Goal: Task Accomplishment & Management: Manage account settings

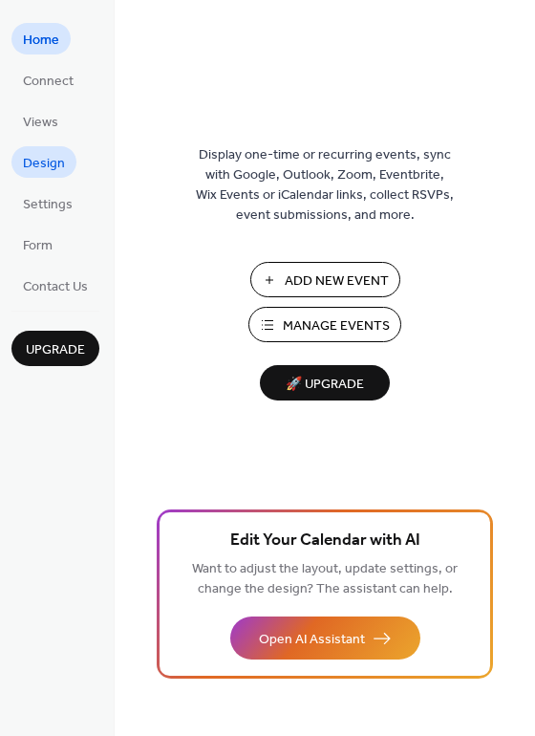
click at [47, 164] on span "Design" at bounding box center [44, 164] width 42 height 20
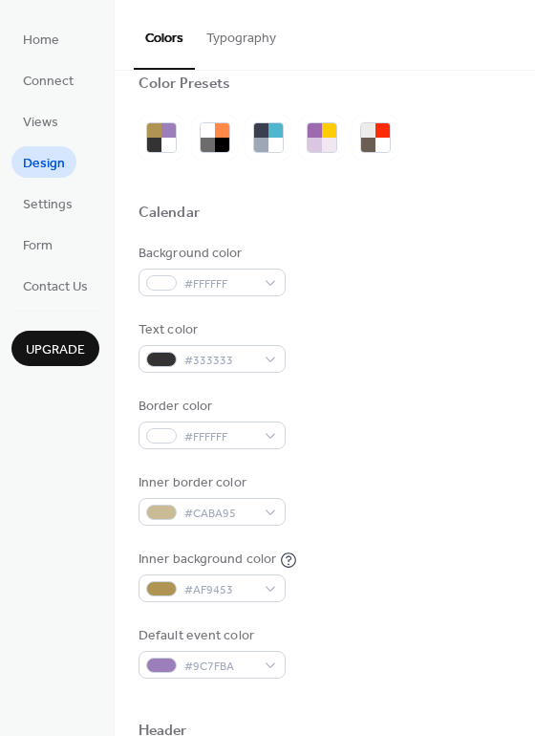
scroll to position [27, 0]
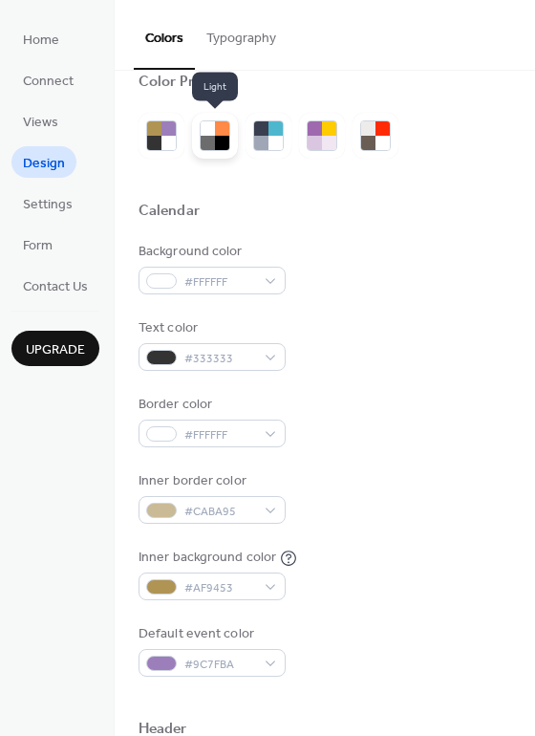
click at [210, 135] on div at bounding box center [208, 128] width 14 height 14
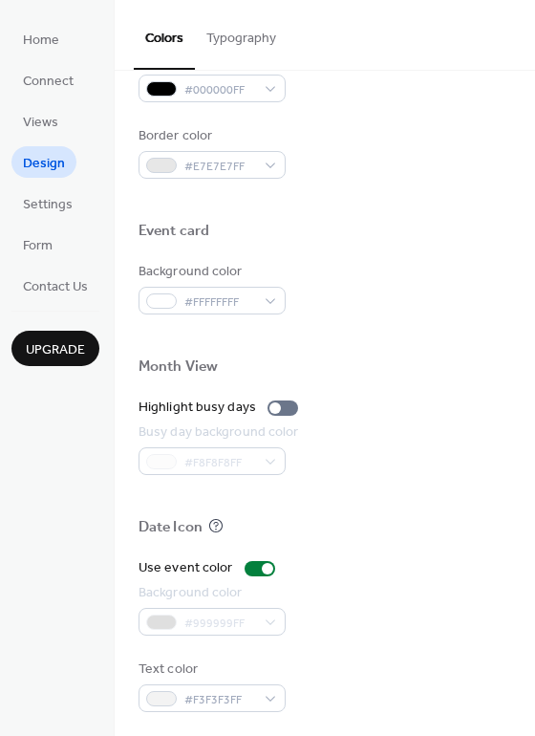
scroll to position [819, 0]
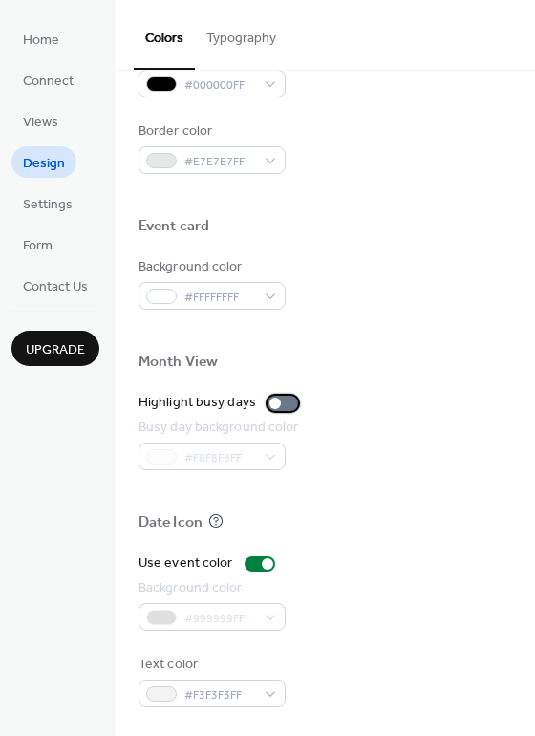
click at [279, 406] on div at bounding box center [283, 403] width 31 height 15
click at [280, 394] on label "Highlight busy days" at bounding box center [222, 403] width 167 height 20
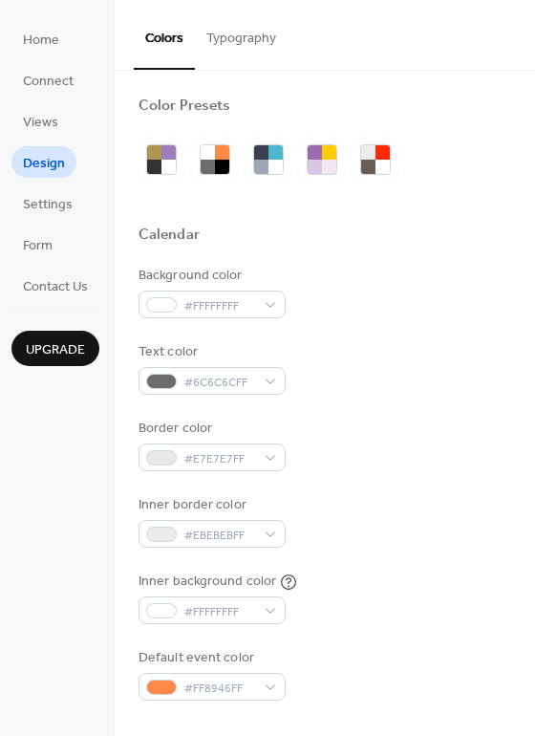
scroll to position [0, 0]
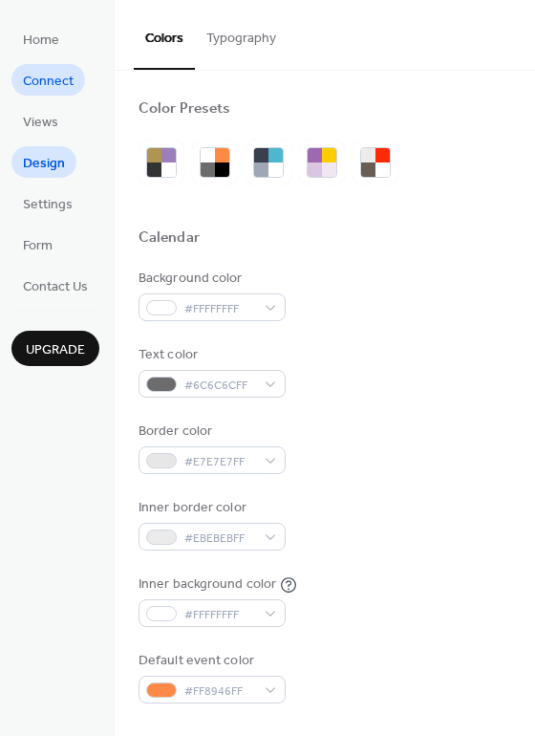
click at [57, 84] on span "Connect" at bounding box center [48, 82] width 51 height 20
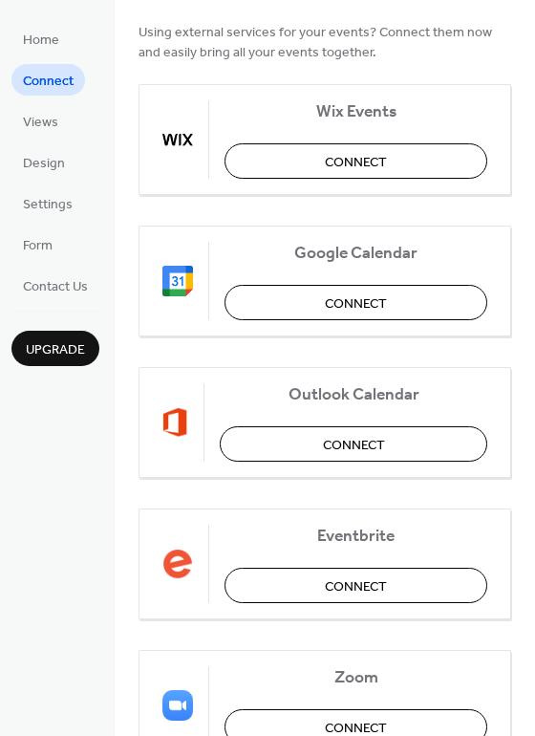
scroll to position [359, 0]
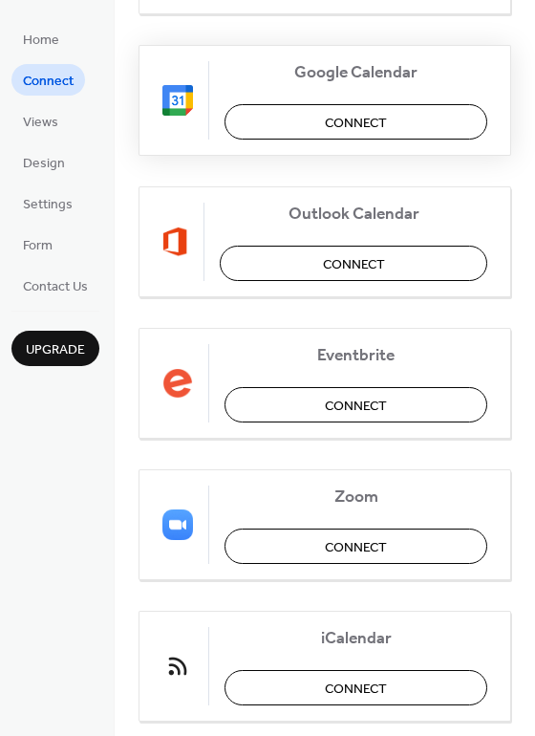
click at [299, 121] on button "Connect" at bounding box center [356, 121] width 263 height 35
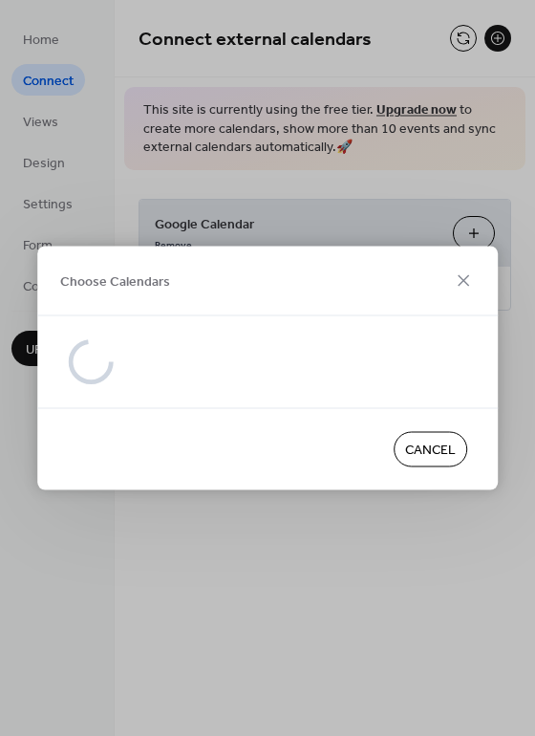
scroll to position [0, 0]
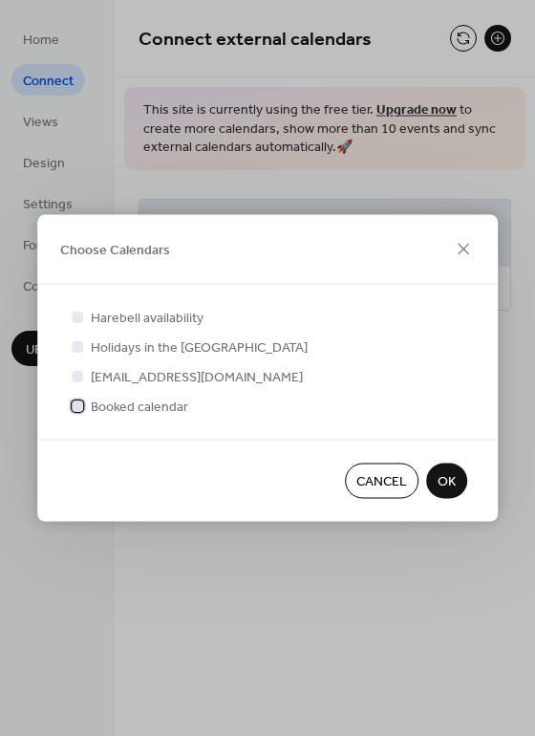
click at [79, 404] on div at bounding box center [77, 405] width 11 height 11
click at [82, 315] on div at bounding box center [77, 316] width 11 height 11
click at [79, 317] on div at bounding box center [77, 316] width 11 height 11
click at [76, 309] on div at bounding box center [77, 316] width 19 height 19
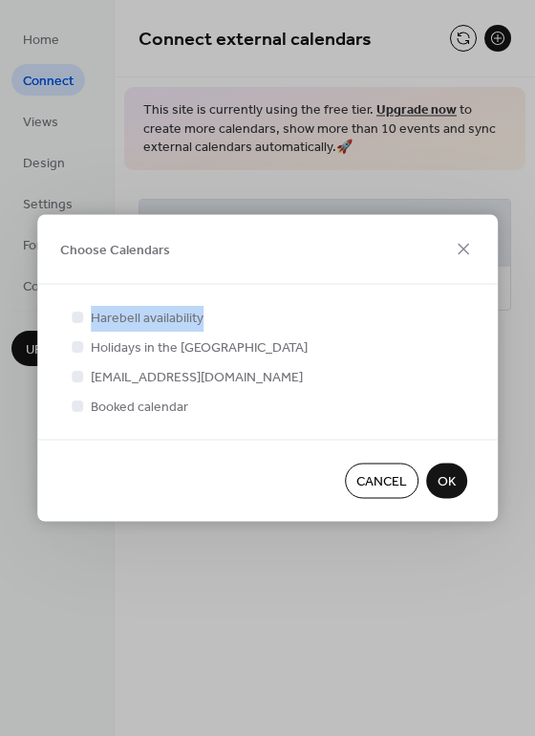
click at [76, 309] on div at bounding box center [77, 316] width 19 height 19
click at [75, 405] on icon at bounding box center [78, 405] width 7 height 5
click at [75, 317] on div at bounding box center [77, 316] width 11 height 11
click at [442, 472] on span "OK" at bounding box center [447, 482] width 18 height 20
